Goal: Task Accomplishment & Management: Manage account settings

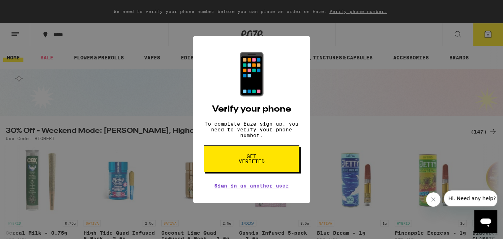
click at [493, 33] on div "📱 Verify your phone To complete Eaze sign up, you need to verify your phone num…" at bounding box center [251, 119] width 503 height 239
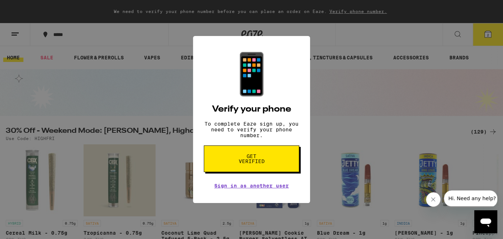
click at [244, 170] on button "Get verified" at bounding box center [252, 159] width 96 height 27
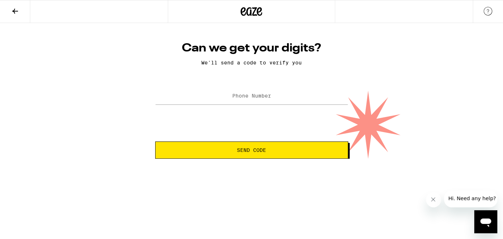
click at [491, 15] on picture at bounding box center [488, 14] width 9 height 6
click at [9, 11] on button at bounding box center [15, 11] width 30 height 23
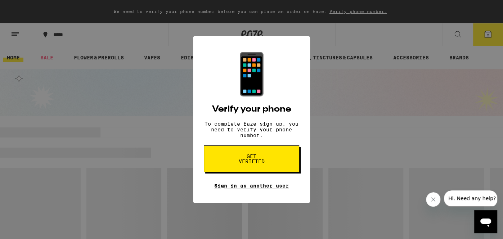
click at [237, 189] on link "Sign in as another user" at bounding box center [251, 186] width 75 height 6
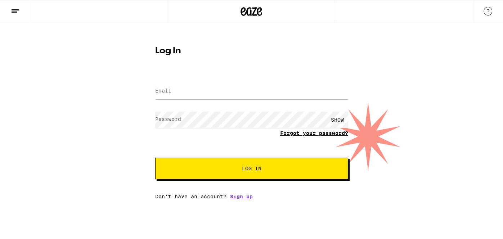
click at [323, 136] on link "Forgot your password?" at bounding box center [314, 133] width 68 height 6
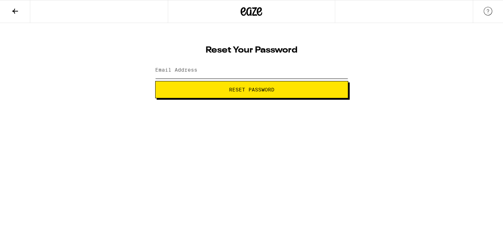
click at [253, 63] on input "Email Address" at bounding box center [251, 70] width 193 height 16
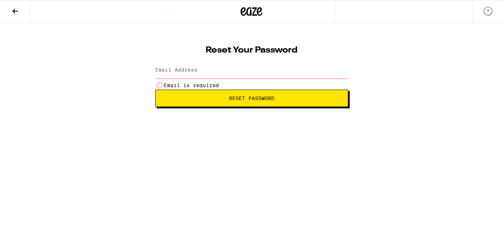
click at [16, 14] on icon at bounding box center [15, 11] width 9 height 9
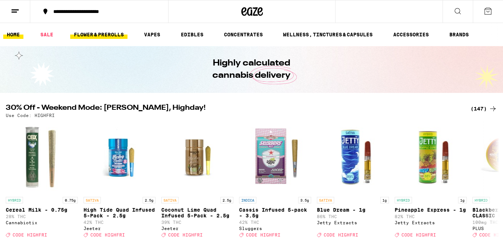
click at [85, 35] on link "FLOWER & PREROLLS" at bounding box center [98, 34] width 57 height 9
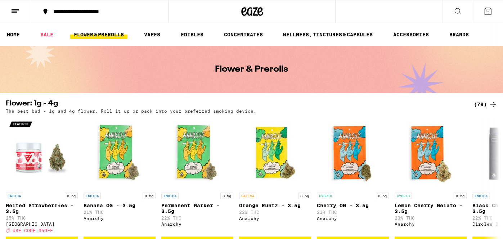
click at [18, 11] on icon at bounding box center [15, 11] width 9 height 9
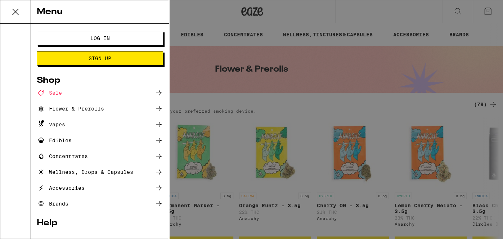
click at [80, 59] on span "Sign Up" at bounding box center [100, 58] width 68 height 5
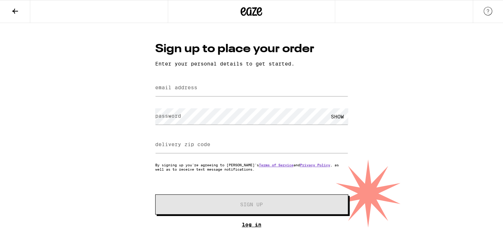
click at [247, 228] on link "Log In" at bounding box center [251, 225] width 193 height 6
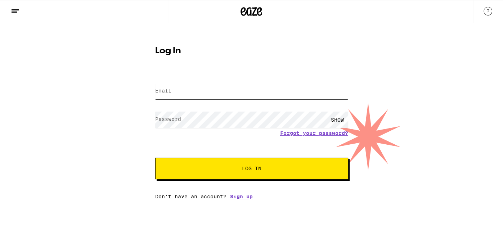
click at [236, 94] on input "Email" at bounding box center [251, 91] width 193 height 16
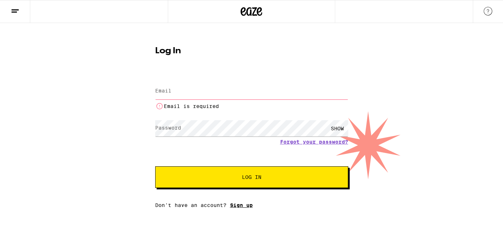
click at [237, 200] on div "Email Email Email is required Password Password SHOW Forgot your password? Log …" at bounding box center [251, 141] width 193 height 135
click at [237, 205] on link "Sign up" at bounding box center [241, 206] width 23 height 6
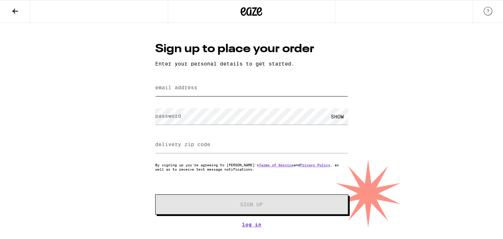
click at [201, 86] on input "email address" at bounding box center [251, 88] width 193 height 16
type input "[EMAIL_ADDRESS][DOMAIN_NAME]"
type input "95841"
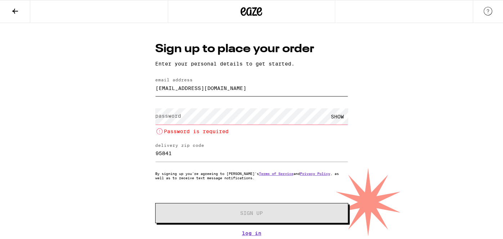
type input "[EMAIL_ADDRESS][DOMAIN_NAME]"
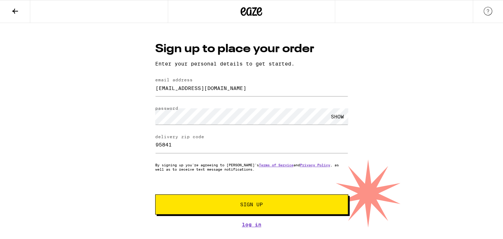
click at [210, 198] on button "Sign Up" at bounding box center [251, 205] width 193 height 20
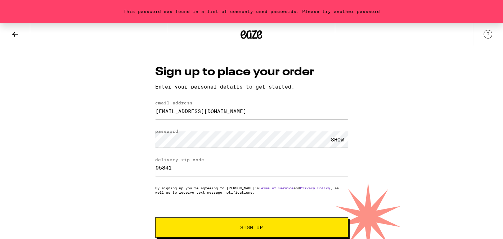
click at [332, 139] on div "SHOW" at bounding box center [338, 140] width 22 height 16
click at [155, 218] on button "Sign Up" at bounding box center [251, 228] width 193 height 20
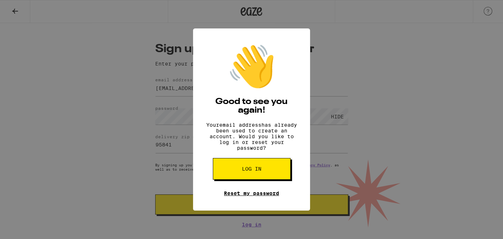
click at [259, 196] on link "Reset my password" at bounding box center [251, 194] width 55 height 6
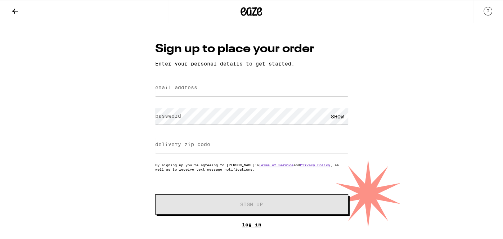
click at [248, 228] on link "Log In" at bounding box center [251, 225] width 193 height 6
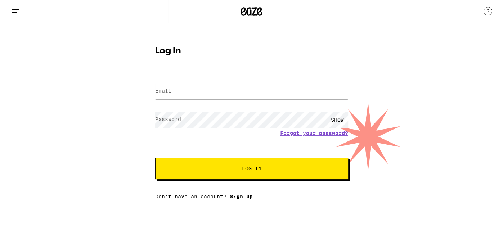
click at [242, 197] on link "Sign up" at bounding box center [241, 197] width 23 height 6
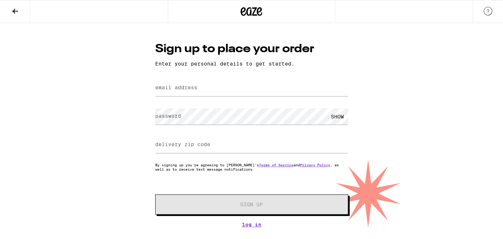
click at [238, 76] on div "Sign up to place your order Enter your personal details to get started. email a…" at bounding box center [252, 134] width 208 height 187
click at [237, 89] on input "email address" at bounding box center [251, 88] width 193 height 16
click at [20, 14] on button at bounding box center [15, 11] width 30 height 23
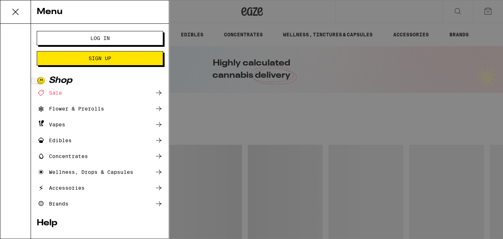
click at [97, 56] on span "Sign Up" at bounding box center [100, 58] width 23 height 5
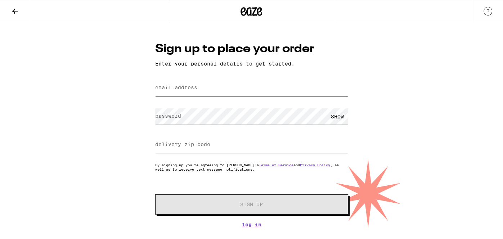
click at [199, 93] on input "email address" at bounding box center [251, 88] width 193 height 16
type input "[EMAIL_ADDRESS][DOMAIN_NAME]"
type input "95841"
type input "[EMAIL_ADDRESS][DOMAIN_NAME]"
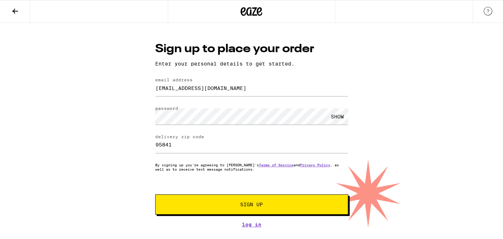
click at [308, 209] on button "Sign Up" at bounding box center [251, 205] width 193 height 20
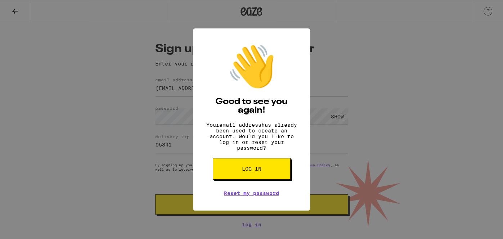
click at [266, 170] on button "Log in" at bounding box center [252, 169] width 78 height 22
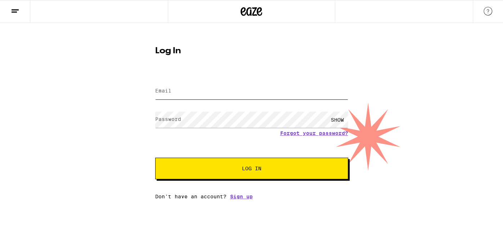
click at [288, 89] on input "Email" at bounding box center [251, 91] width 193 height 16
click at [240, 167] on span "Log In" at bounding box center [252, 168] width 135 height 5
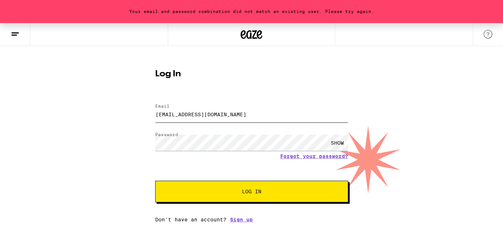
click at [259, 119] on input "[EMAIL_ADDRESS][DOMAIN_NAME]" at bounding box center [251, 114] width 193 height 16
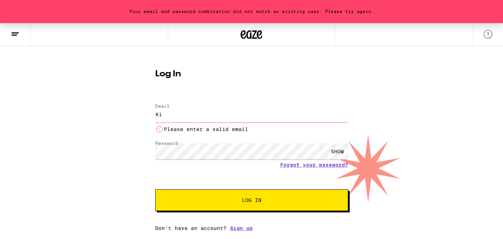
type input "K"
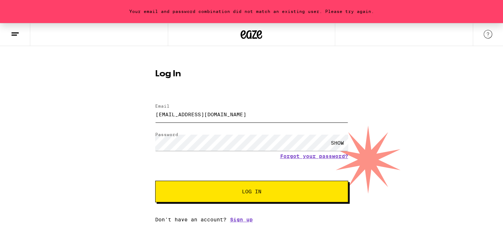
click at [155, 181] on button "Log In" at bounding box center [251, 192] width 193 height 22
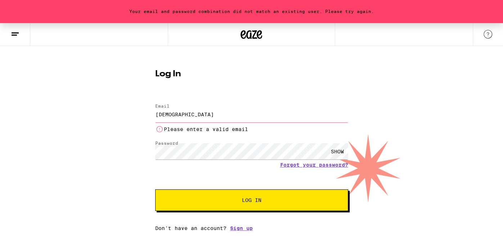
type input "maryjanenitel"
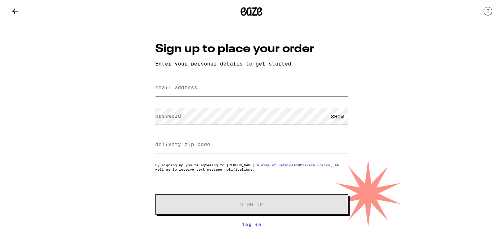
click at [204, 84] on input "email address" at bounding box center [251, 88] width 193 height 16
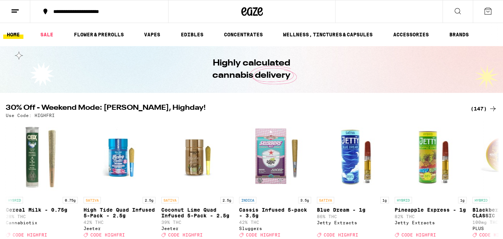
click at [486, 17] on button at bounding box center [488, 11] width 30 height 22
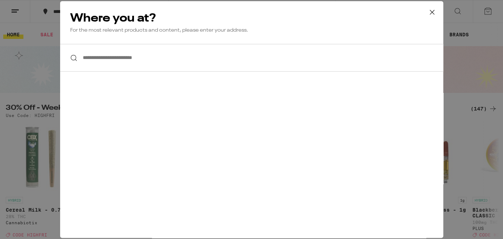
click at [22, 41] on div "**********" at bounding box center [251, 119] width 503 height 239
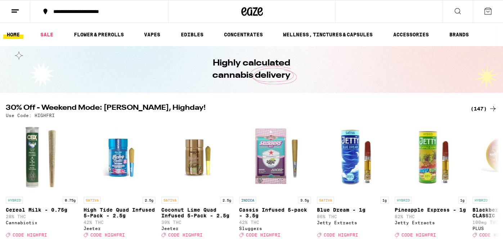
click at [16, 10] on line at bounding box center [15, 10] width 7 height 0
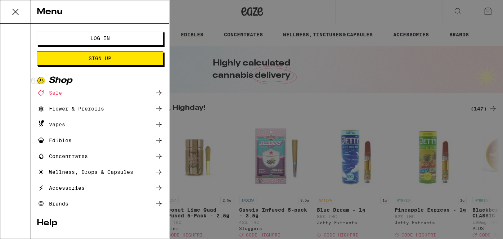
click at [112, 38] on span "Log In" at bounding box center [100, 38] width 68 height 5
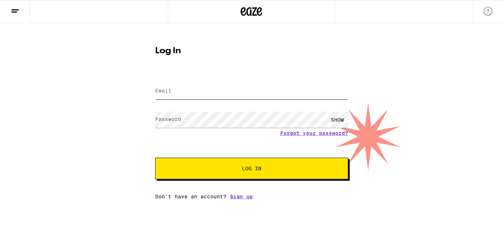
type input "[EMAIL_ADDRESS][DOMAIN_NAME]"
click at [155, 158] on button "Log In" at bounding box center [251, 169] width 193 height 22
